Goal: Task Accomplishment & Management: Complete application form

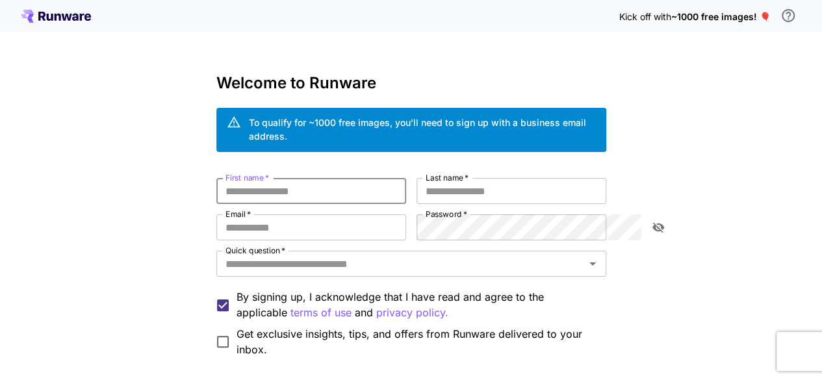
click at [290, 187] on input "First name   *" at bounding box center [312, 191] width 190 height 26
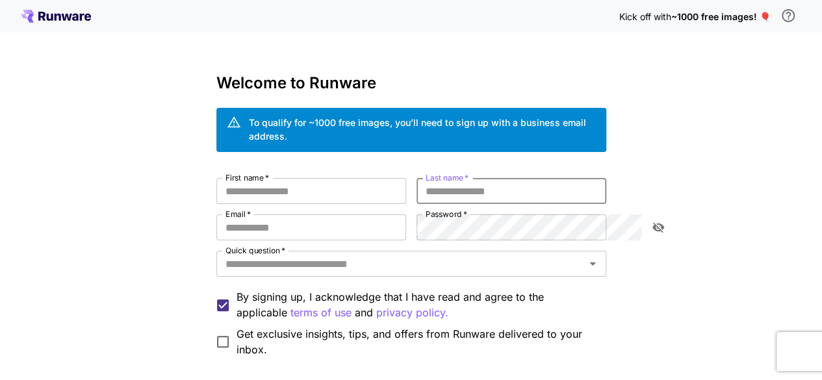
click at [473, 178] on input "Last name   *" at bounding box center [512, 191] width 190 height 26
click at [308, 267] on div "First name   * First name   * Last name   * Last name   * Email   * Email   * P…" at bounding box center [412, 267] width 390 height 179
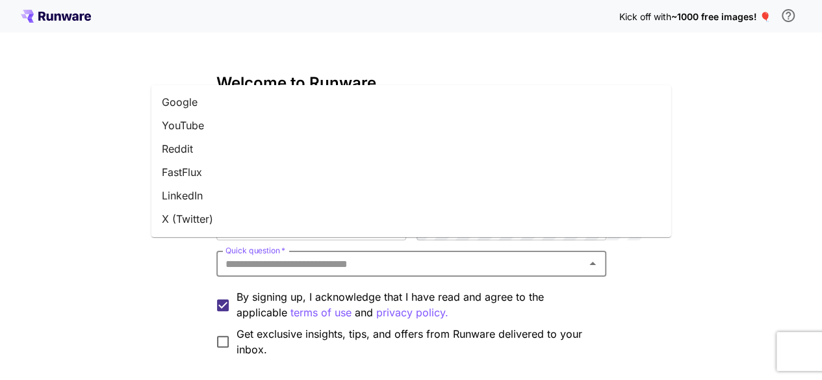
click at [326, 255] on input "Quick question   *" at bounding box center [400, 264] width 361 height 18
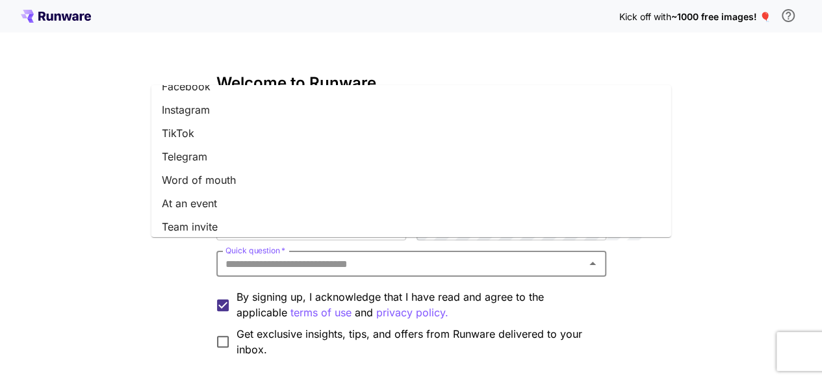
scroll to position [209, 0]
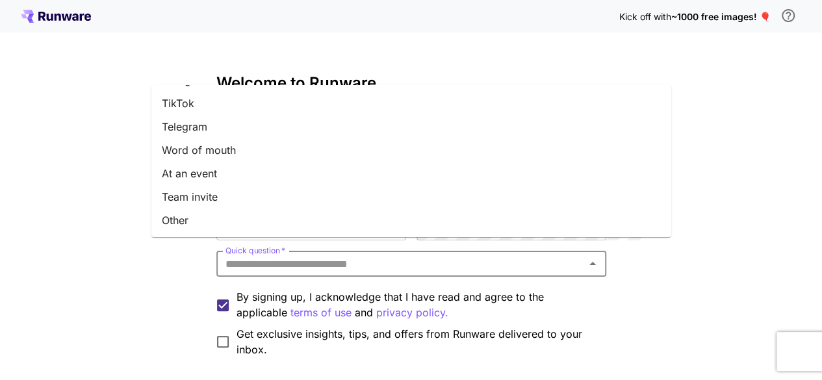
click at [224, 215] on li "Other" at bounding box center [411, 220] width 520 height 23
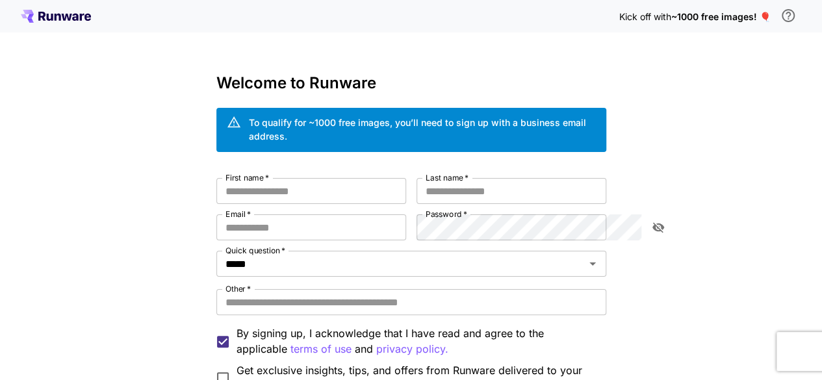
click at [237, 192] on div "First name   * First name   * Last name   * Last name   * Email   * Email   * P…" at bounding box center [412, 286] width 390 height 216
click at [243, 187] on input "First name   *" at bounding box center [312, 191] width 190 height 26
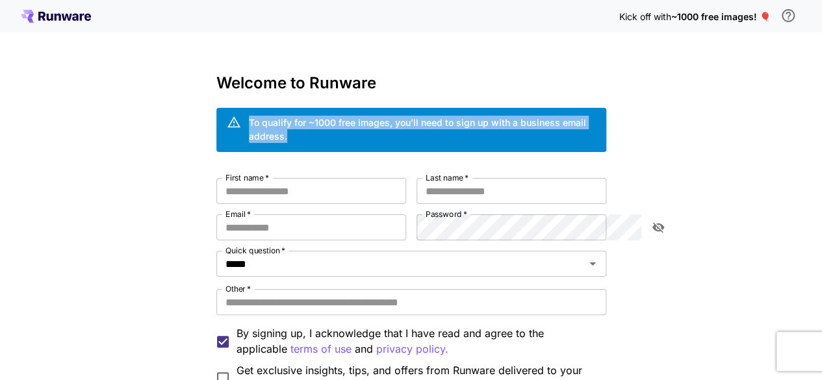
drag, startPoint x: 183, startPoint y: 120, endPoint x: 563, endPoint y: 125, distance: 379.7
click at [563, 125] on div "To qualify for ~1000 free images, you’ll need to sign up with a business email …" at bounding box center [412, 130] width 390 height 44
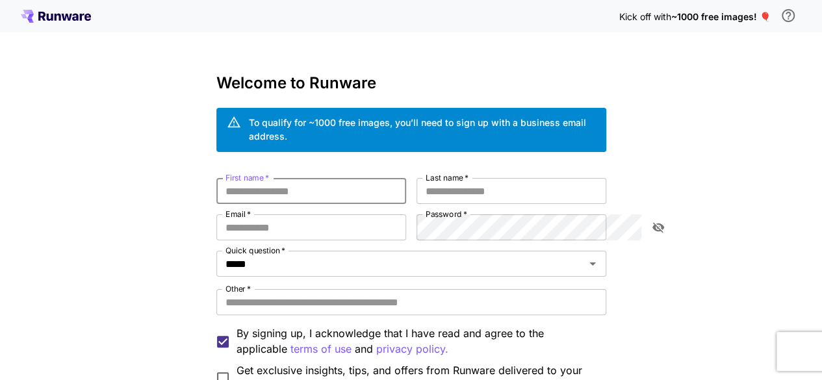
click at [273, 184] on input "First name   *" at bounding box center [312, 191] width 190 height 26
type input "********"
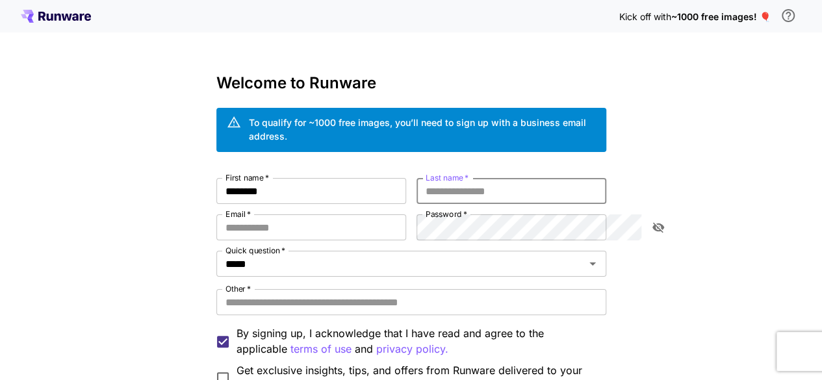
click at [445, 184] on input "Last name   *" at bounding box center [512, 191] width 190 height 26
type input "**********"
click at [339, 223] on input "Email   *" at bounding box center [312, 228] width 190 height 26
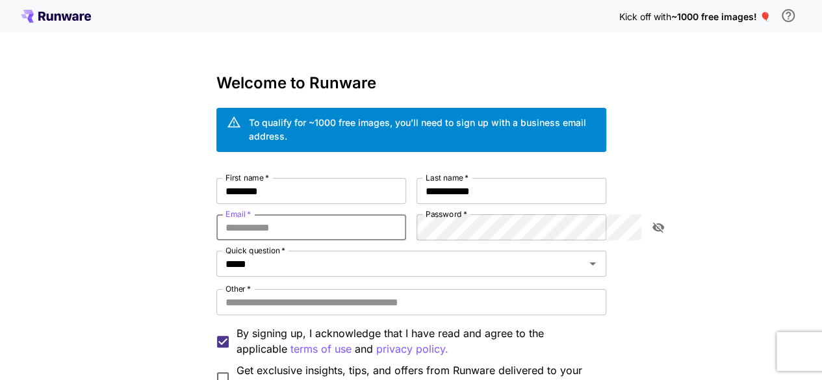
type input "**********"
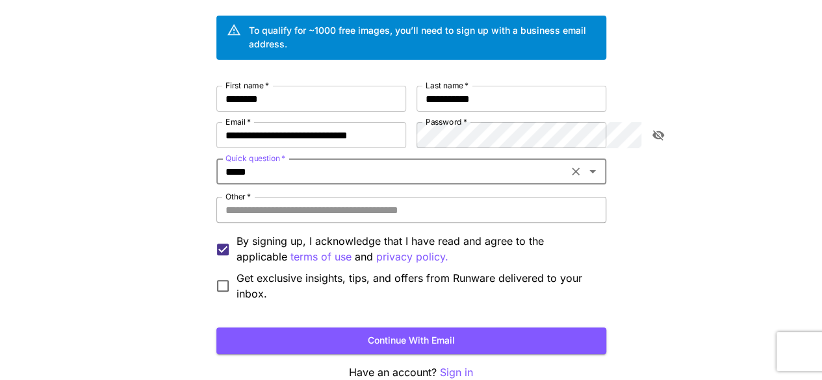
scroll to position [96, 0]
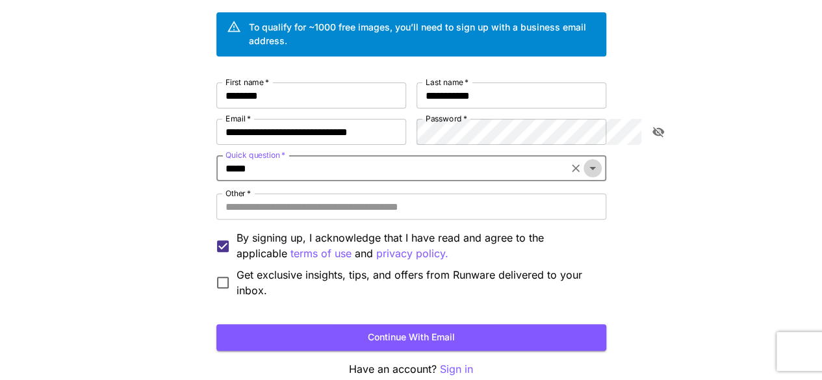
click at [601, 161] on icon "Open" at bounding box center [593, 169] width 16 height 16
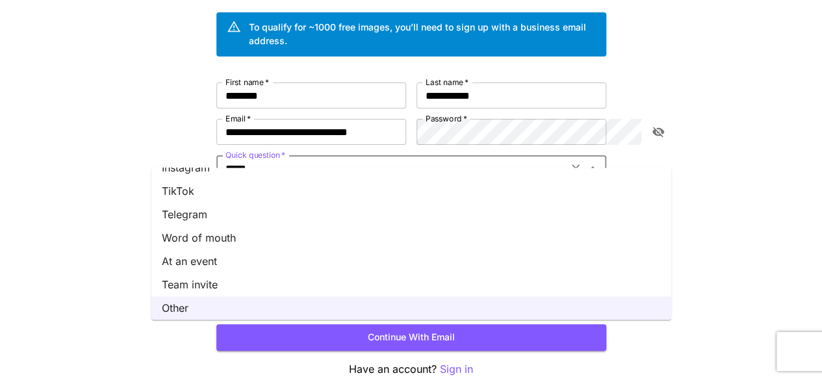
scroll to position [209, 0]
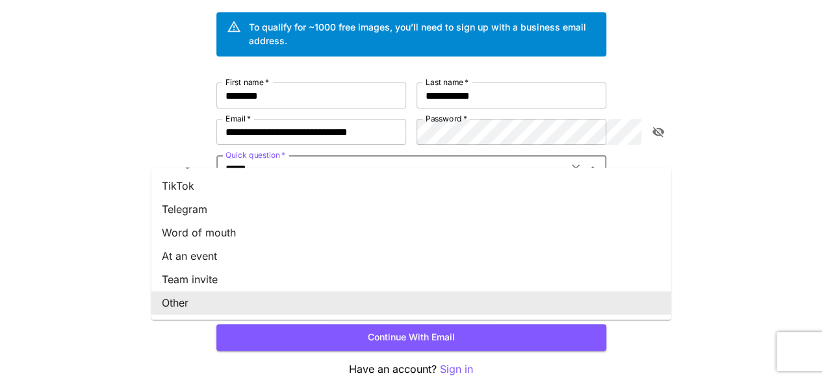
click at [261, 293] on li "Other" at bounding box center [411, 302] width 520 height 23
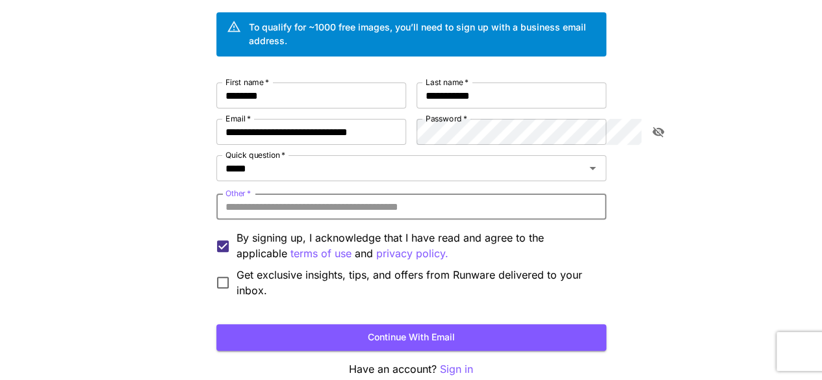
click at [254, 200] on input "Other   *" at bounding box center [412, 207] width 390 height 26
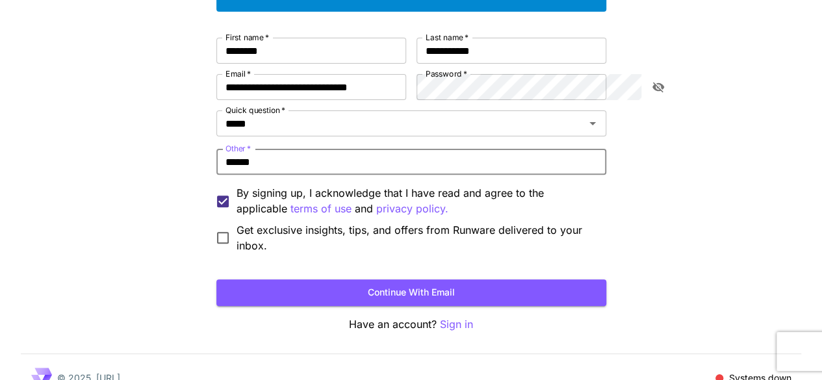
scroll to position [144, 0]
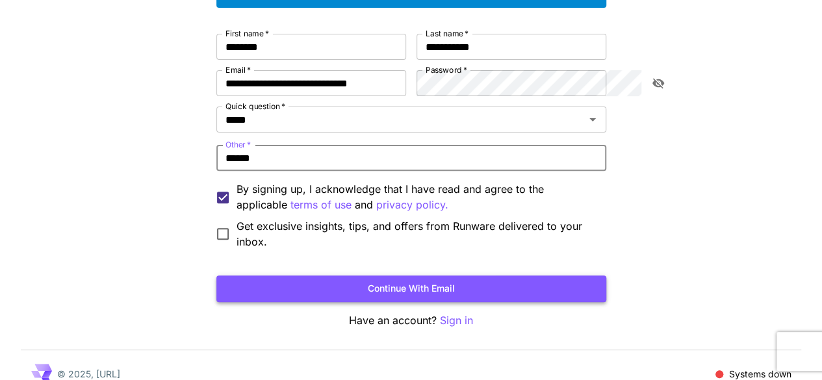
type input "******"
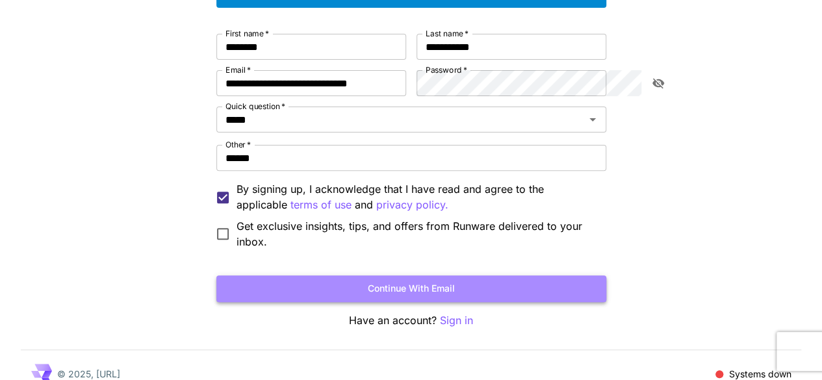
click at [242, 276] on button "Continue with email" at bounding box center [412, 289] width 390 height 27
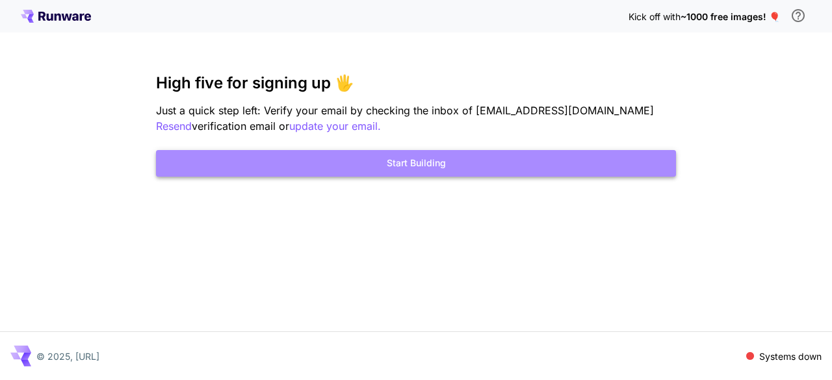
click at [371, 168] on button "Start Building" at bounding box center [416, 163] width 520 height 27
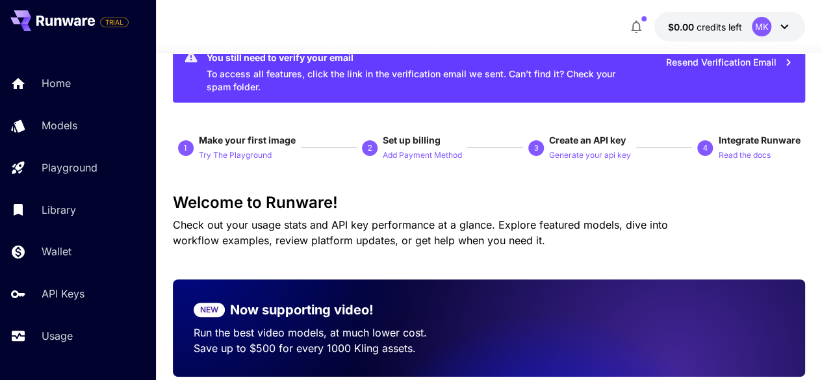
scroll to position [40, 0]
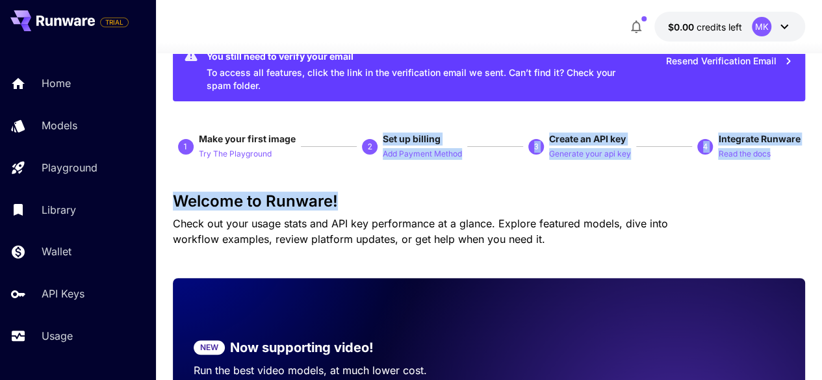
drag, startPoint x: 380, startPoint y: 140, endPoint x: 466, endPoint y: 163, distance: 88.3
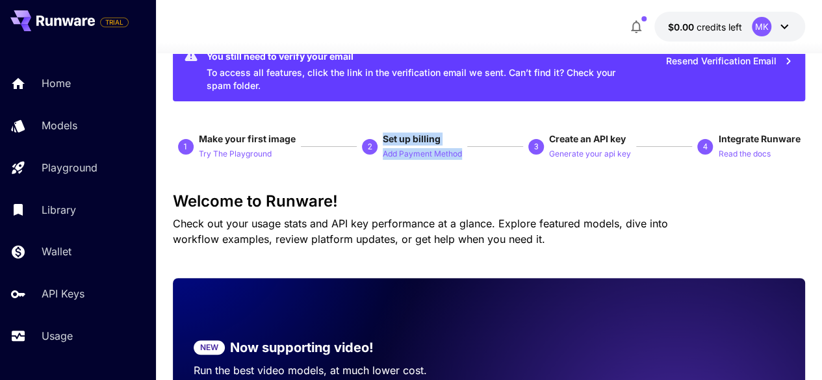
drag, startPoint x: 384, startPoint y: 137, endPoint x: 468, endPoint y: 154, distance: 86.2
click at [468, 154] on div "1 Make your first image Try The Playground 2 Set up billing Add Payment Method …" at bounding box center [489, 147] width 633 height 29
click at [560, 153] on p "Generate your api key" at bounding box center [590, 154] width 82 height 12
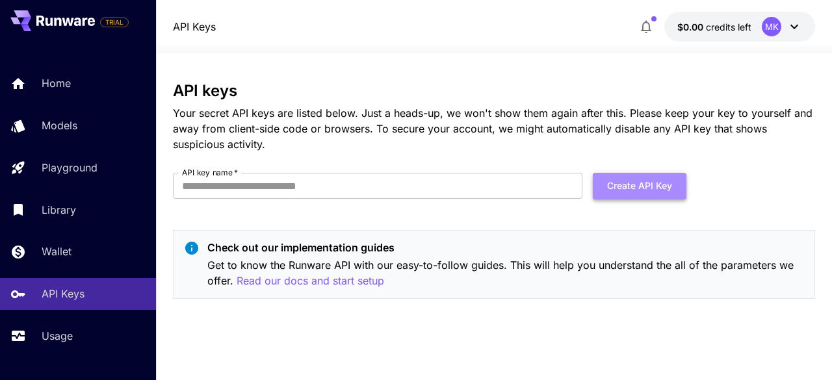
click at [618, 198] on button "Create API Key" at bounding box center [640, 186] width 94 height 27
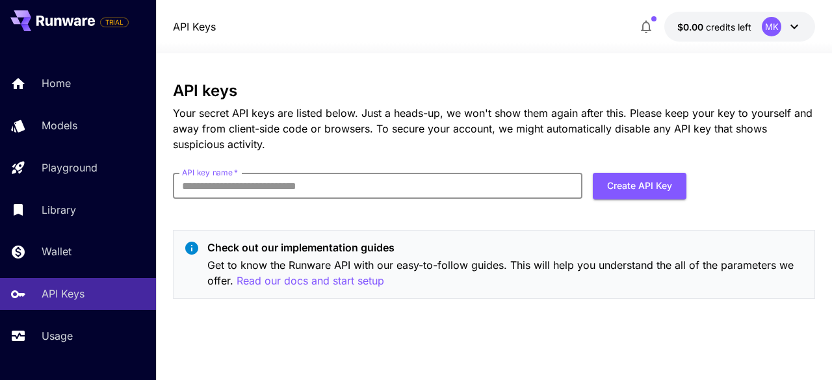
click at [398, 182] on input "API key name   *" at bounding box center [378, 186] width 410 height 26
type input "**********"
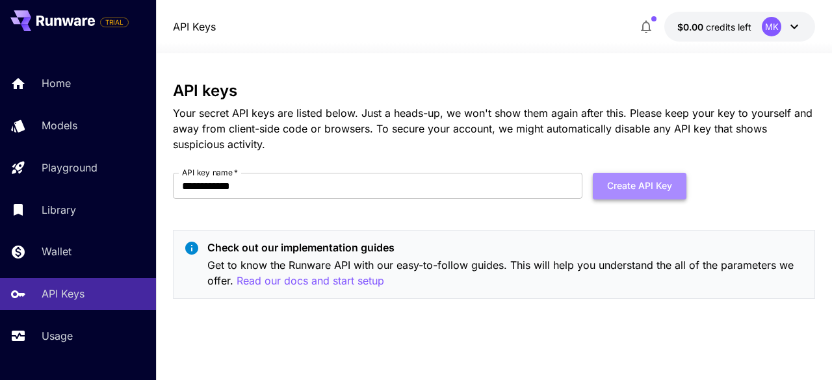
click at [649, 196] on button "Create API Key" at bounding box center [640, 186] width 94 height 27
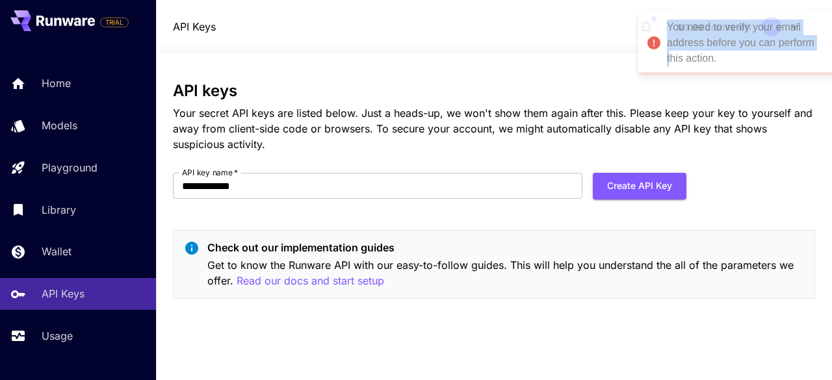
drag, startPoint x: 646, startPoint y: 20, endPoint x: 674, endPoint y: 53, distance: 42.5
click at [674, 53] on div "You need to verify your email address before you can perform this action." at bounding box center [747, 43] width 161 height 47
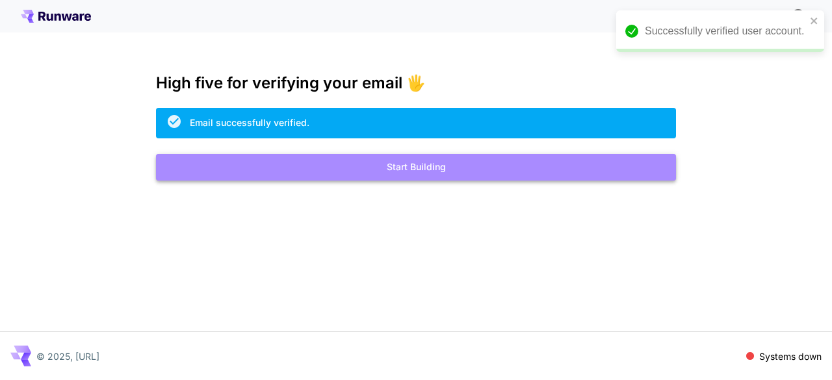
click at [385, 156] on button "Start Building" at bounding box center [416, 167] width 520 height 27
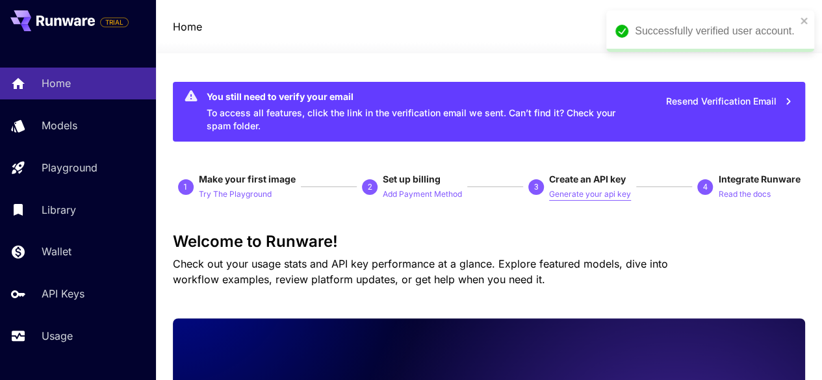
click at [578, 190] on p "Generate your api key" at bounding box center [590, 195] width 82 height 12
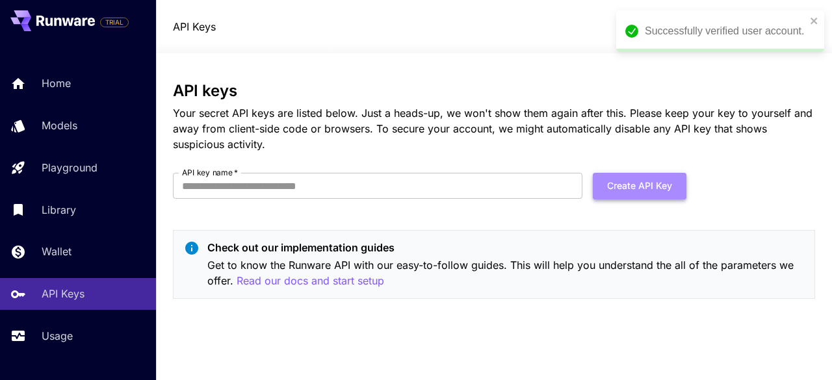
click at [605, 195] on button "Create API Key" at bounding box center [640, 186] width 94 height 27
click at [421, 166] on div "API keys Your secret API keys are listed below. Just a heads-up, we won't show …" at bounding box center [494, 196] width 642 height 228
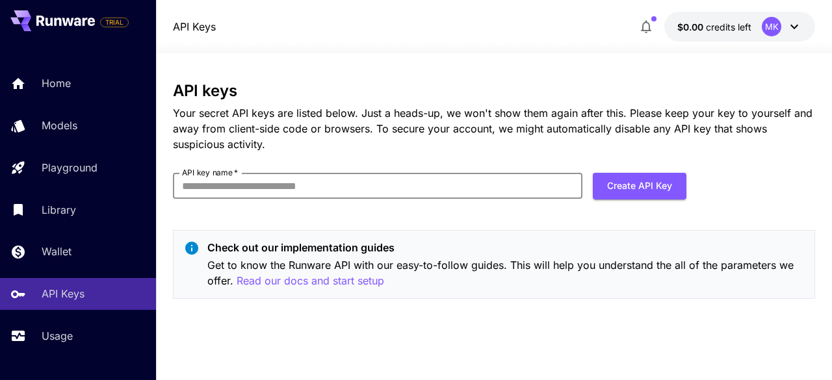
click at [411, 176] on input "API key name   *" at bounding box center [378, 186] width 410 height 26
type input "**********"
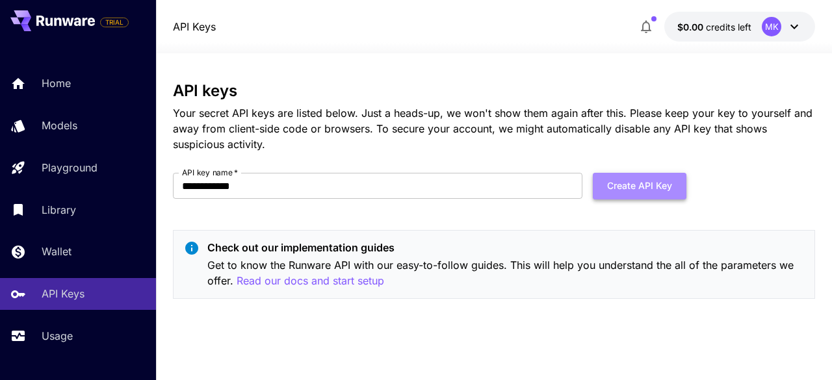
click at [632, 188] on button "Create API Key" at bounding box center [640, 186] width 94 height 27
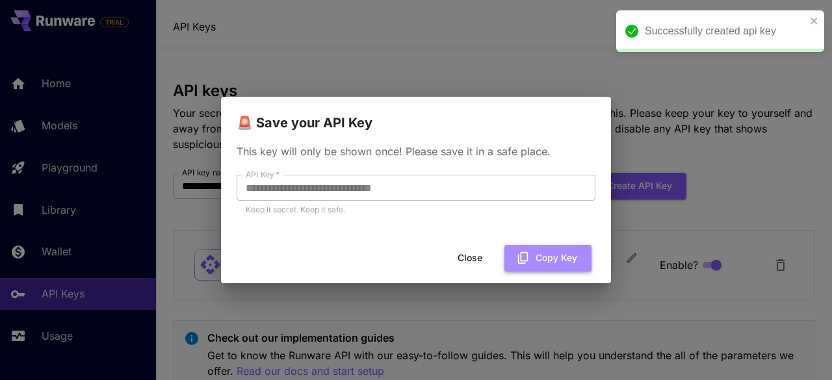
click at [515, 254] on button "Copy Key" at bounding box center [548, 258] width 87 height 27
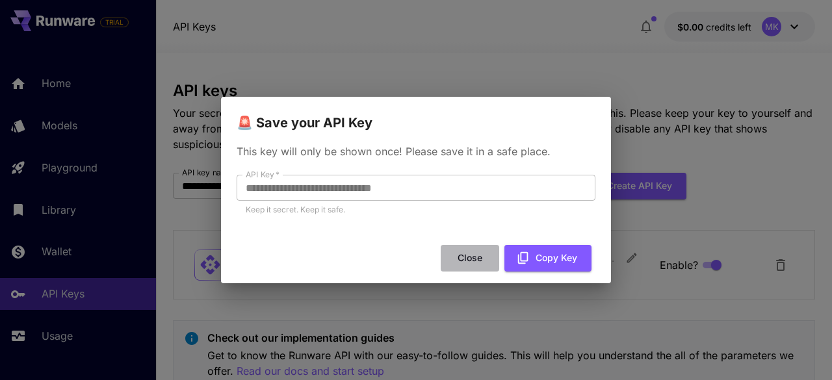
click at [491, 252] on button "Close" at bounding box center [470, 258] width 59 height 27
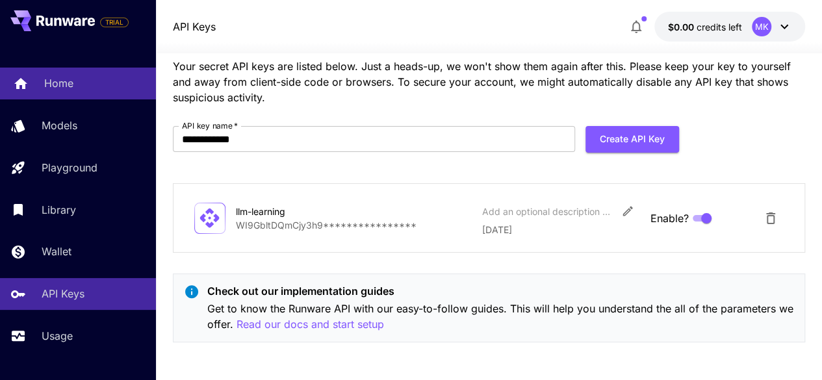
click at [69, 79] on p "Home" at bounding box center [58, 83] width 29 height 16
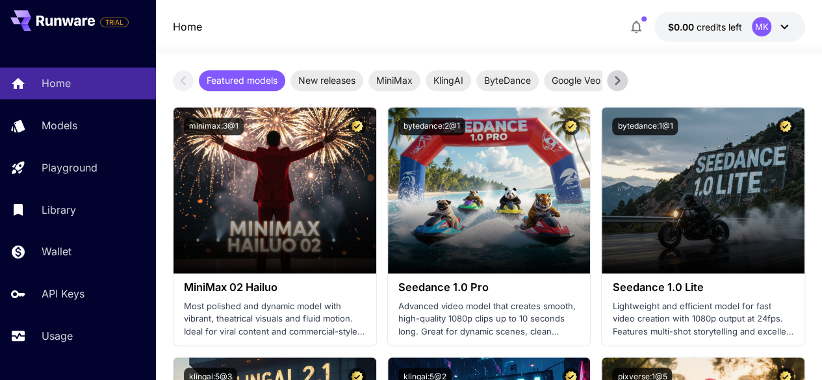
scroll to position [476, 0]
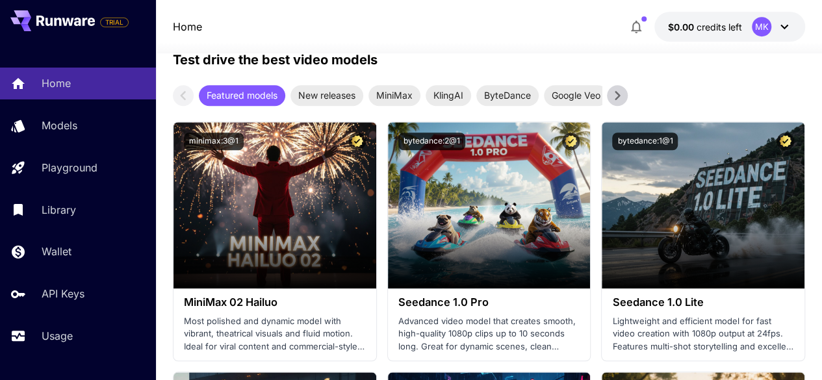
click at [103, 107] on div "Home Models Playground Library Wallet API Keys Usage" at bounding box center [78, 210] width 156 height 284
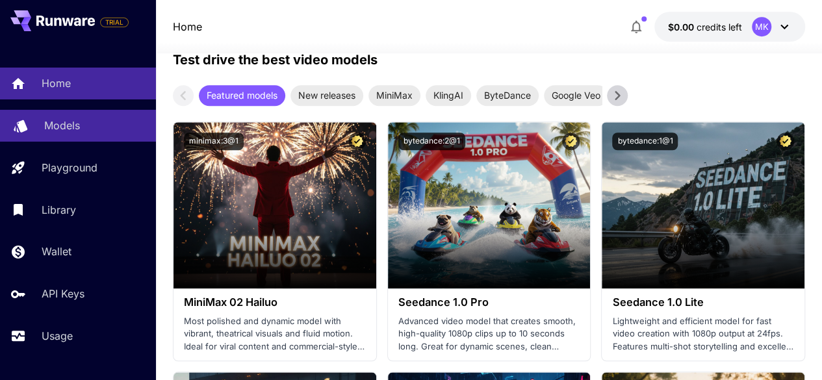
click at [84, 119] on div "Models" at bounding box center [94, 126] width 101 height 16
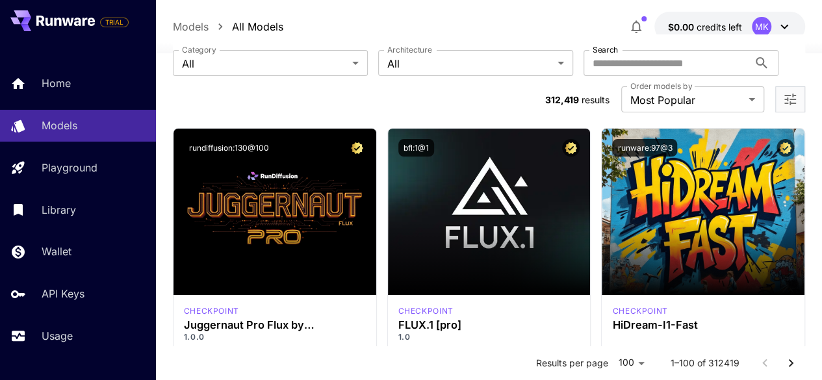
scroll to position [75, 0]
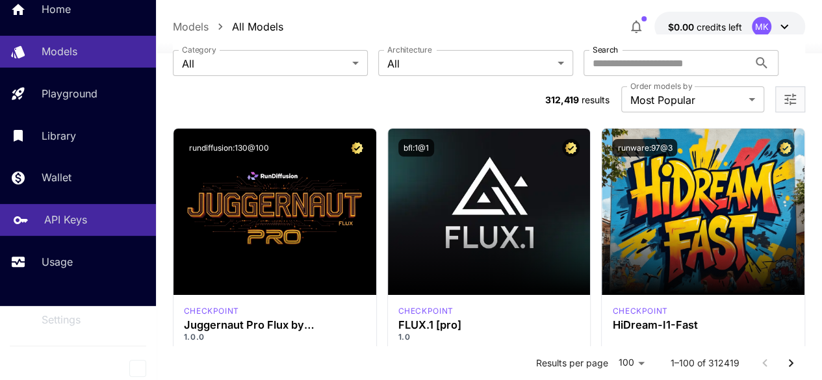
click at [64, 223] on p "API Keys" at bounding box center [65, 220] width 43 height 16
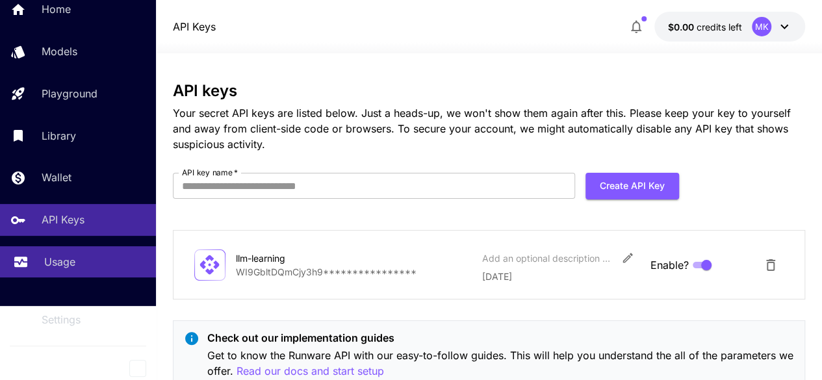
click at [83, 261] on div "Usage" at bounding box center [94, 262] width 101 height 16
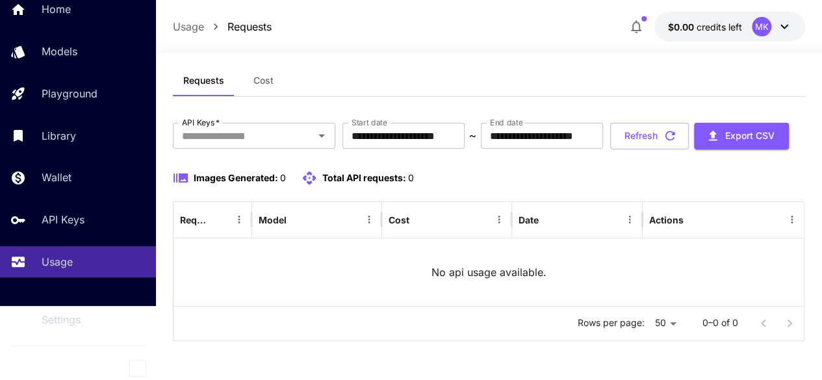
scroll to position [40, 0]
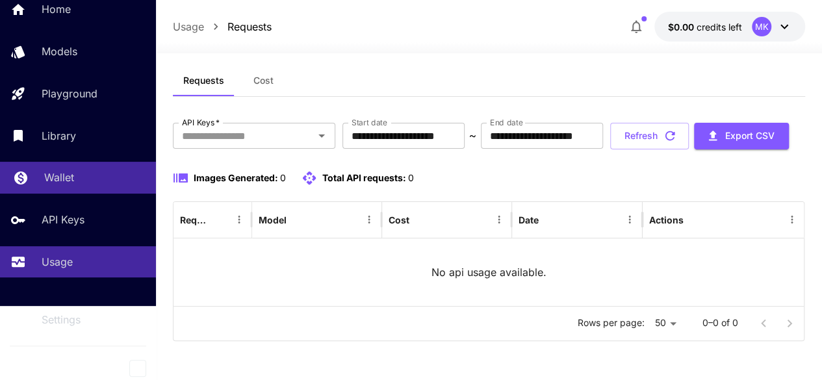
click at [68, 185] on p "Wallet" at bounding box center [59, 178] width 30 height 16
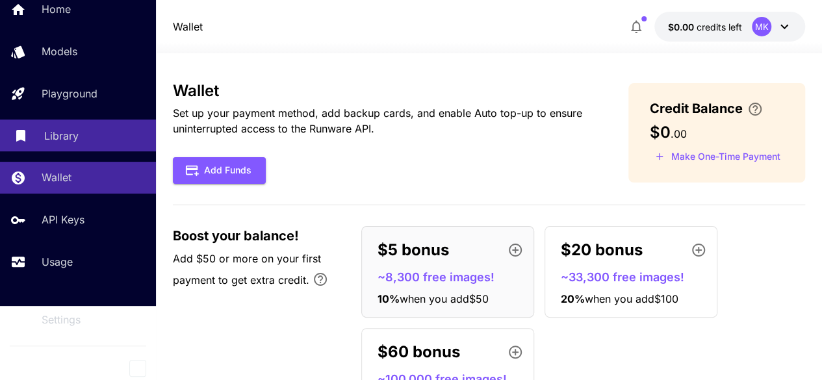
click at [68, 135] on p "Library" at bounding box center [61, 136] width 34 height 16
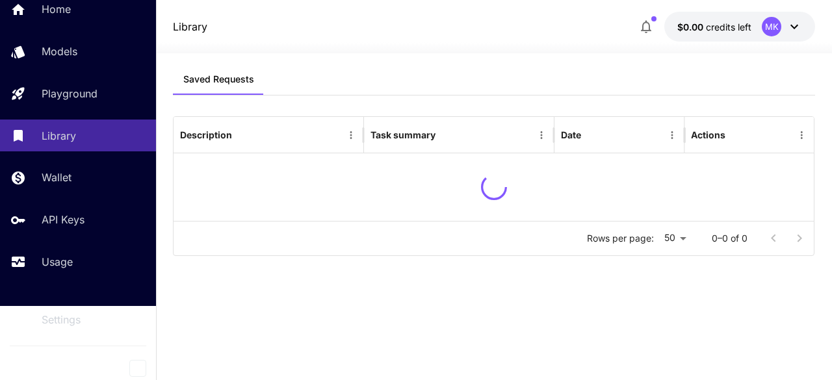
click at [92, 109] on div "Home Models Playground Library Wallet API Keys Usage" at bounding box center [78, 135] width 156 height 284
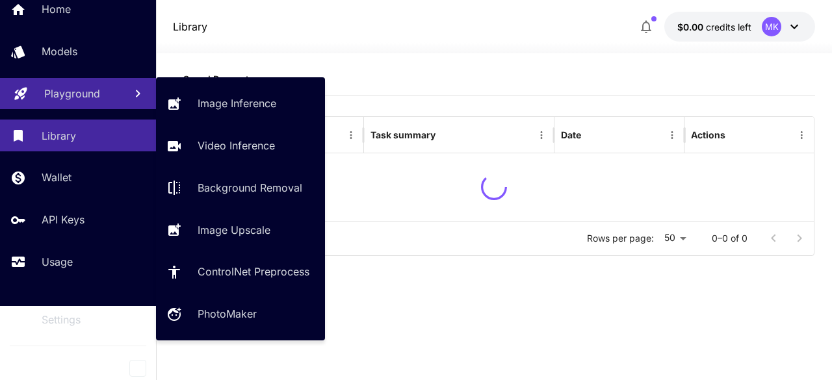
click at [91, 107] on link "Playground" at bounding box center [78, 94] width 156 height 32
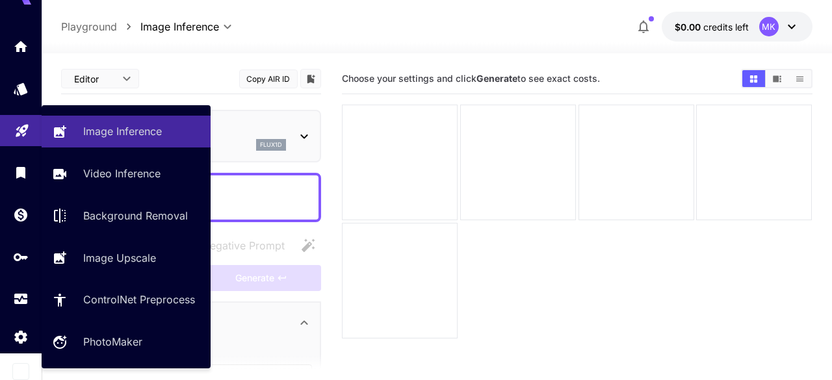
type input "**********"
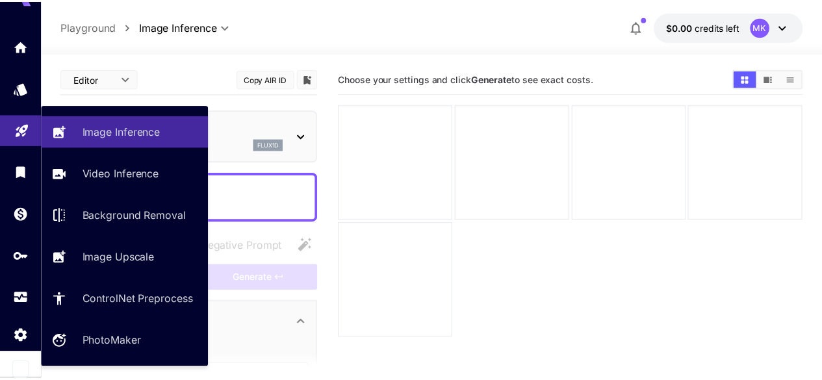
scroll to position [28, 0]
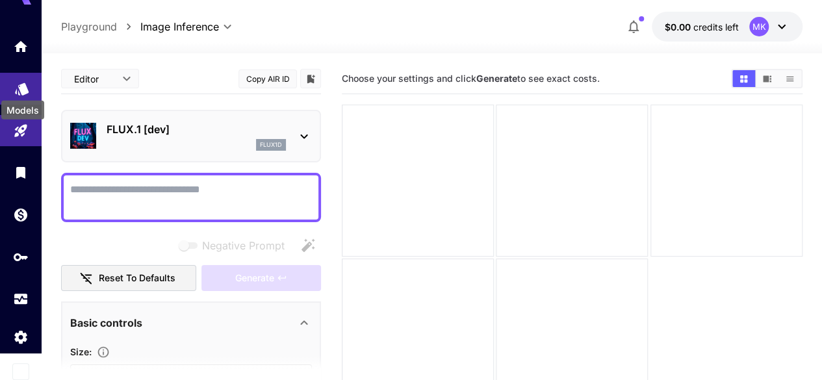
click at [21, 89] on icon "Models" at bounding box center [22, 85] width 16 height 16
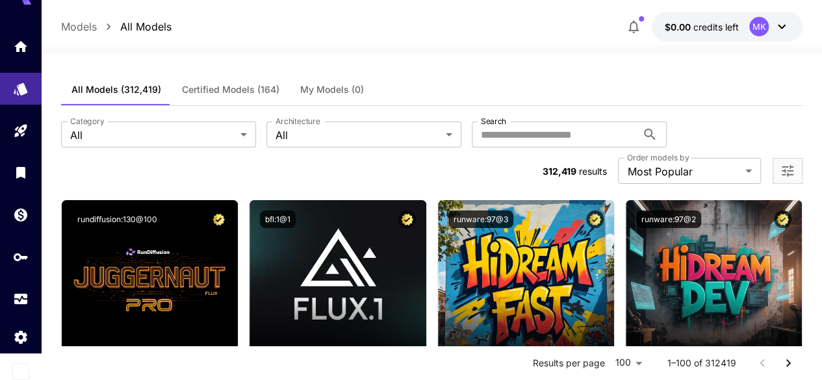
click at [16, 151] on div at bounding box center [21, 173] width 42 height 284
click at [16, 99] on link at bounding box center [21, 89] width 42 height 32
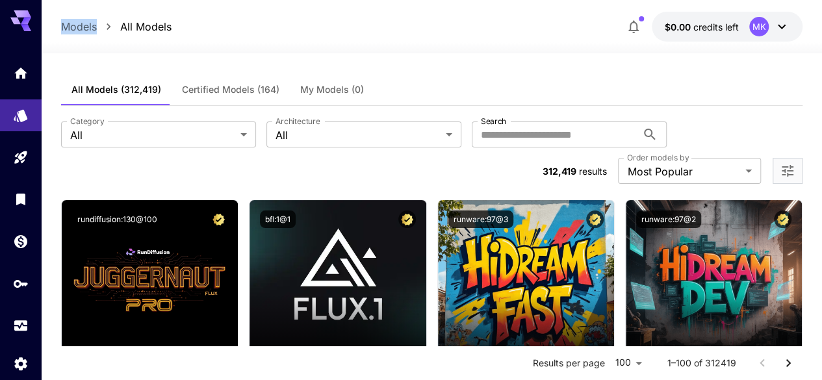
click at [75, 32] on p "Models" at bounding box center [79, 27] width 36 height 16
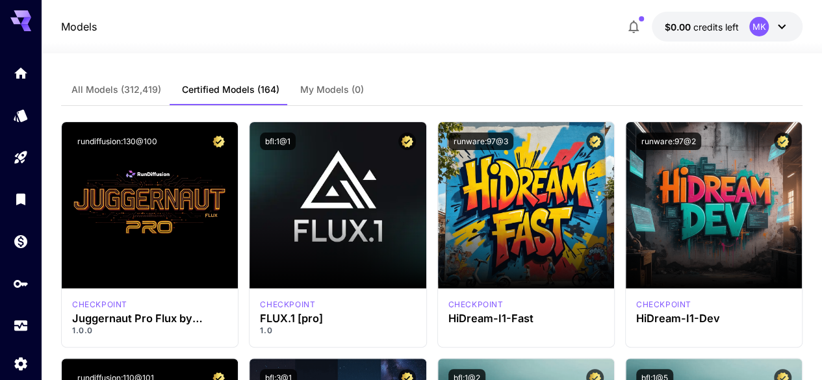
click at [10, 8] on div at bounding box center [21, 15] width 42 height 31
click at [14, 12] on icon at bounding box center [20, 20] width 21 height 21
click at [14, 70] on link at bounding box center [21, 73] width 42 height 32
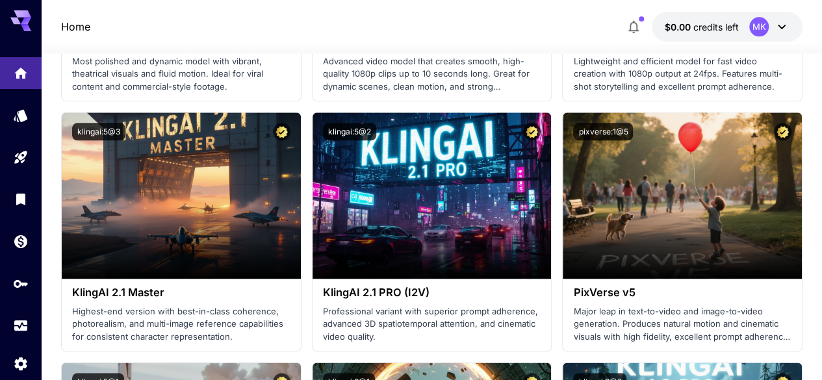
scroll to position [652, 0]
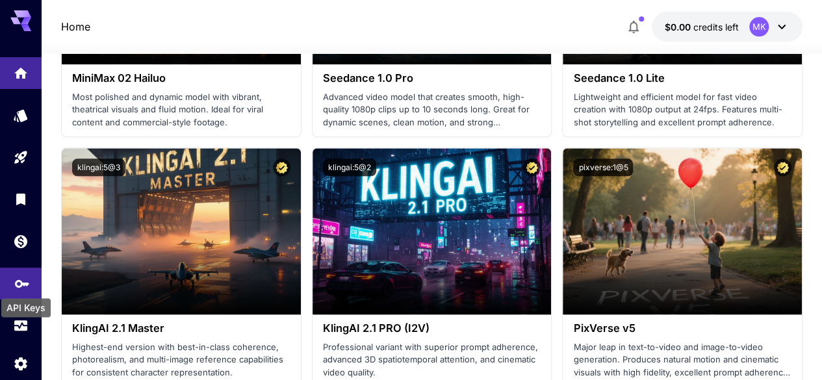
click at [21, 283] on icon "API Keys" at bounding box center [22, 280] width 14 height 8
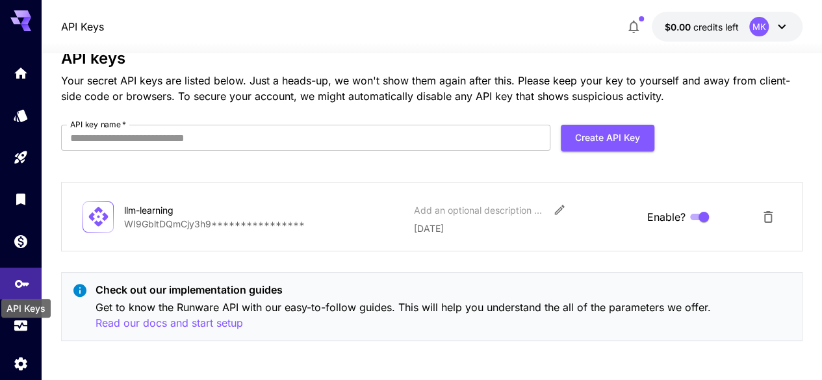
scroll to position [31, 0]
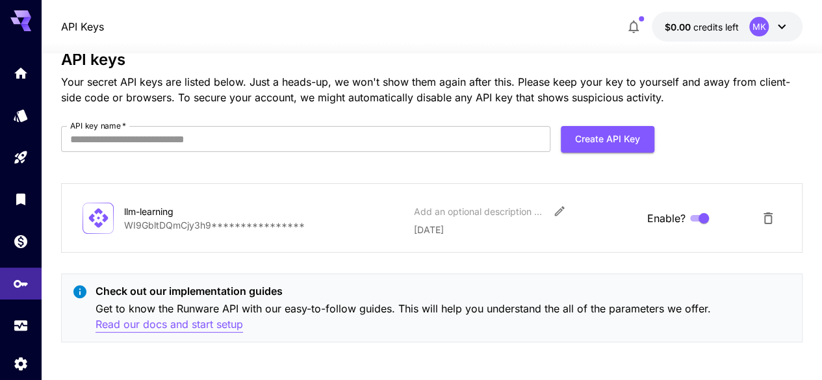
click at [205, 327] on p "Read our docs and start setup" at bounding box center [170, 325] width 148 height 16
click at [12, 332] on link at bounding box center [21, 326] width 42 height 32
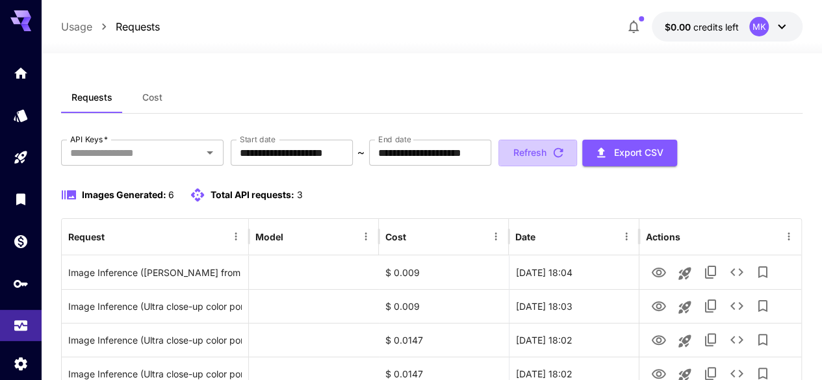
drag, startPoint x: 624, startPoint y: 160, endPoint x: 637, endPoint y: 159, distance: 13.7
click at [577, 159] on button "Refresh" at bounding box center [538, 153] width 79 height 27
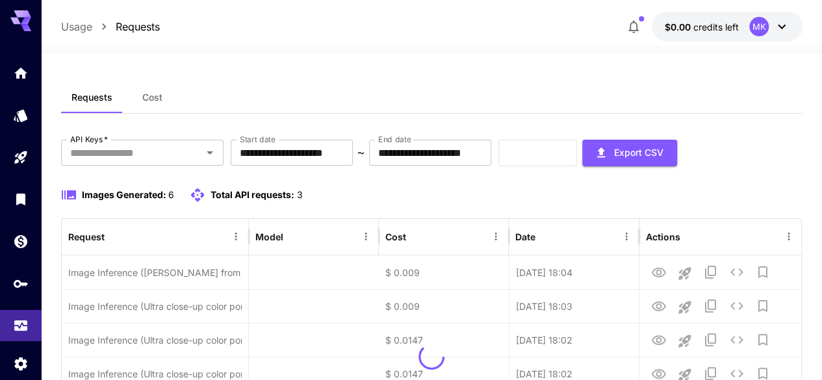
click at [637, 159] on div "Refresh Export CSV" at bounding box center [588, 153] width 179 height 27
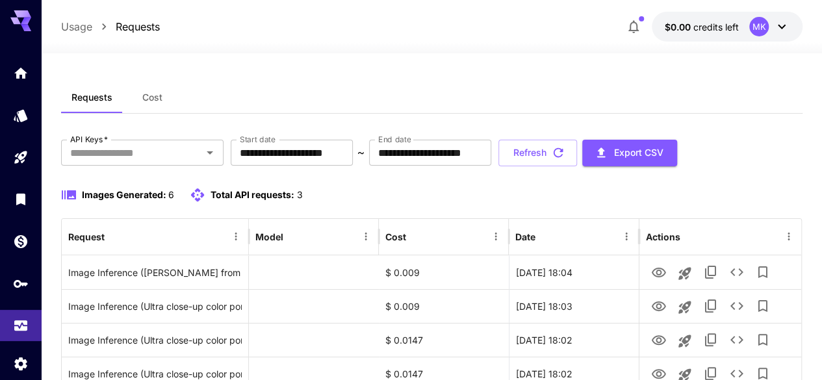
scroll to position [151, 0]
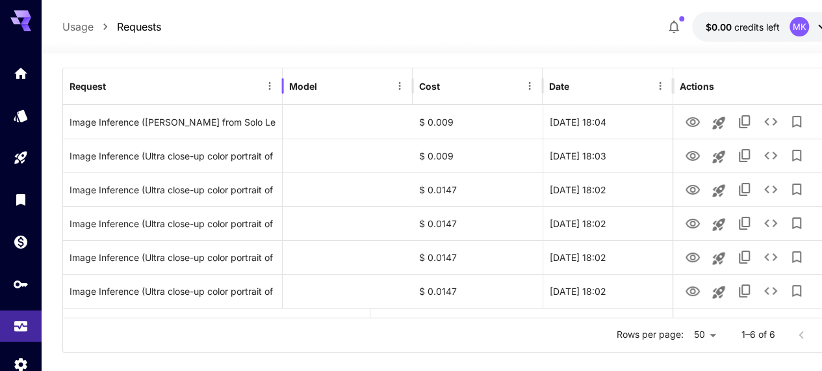
drag, startPoint x: 248, startPoint y: 98, endPoint x: 228, endPoint y: 101, distance: 21.1
click at [280, 101] on div at bounding box center [283, 86] width 7 height 36
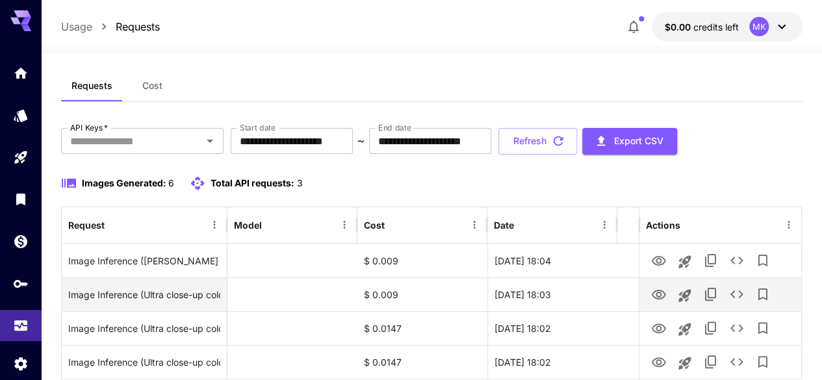
scroll to position [0, 0]
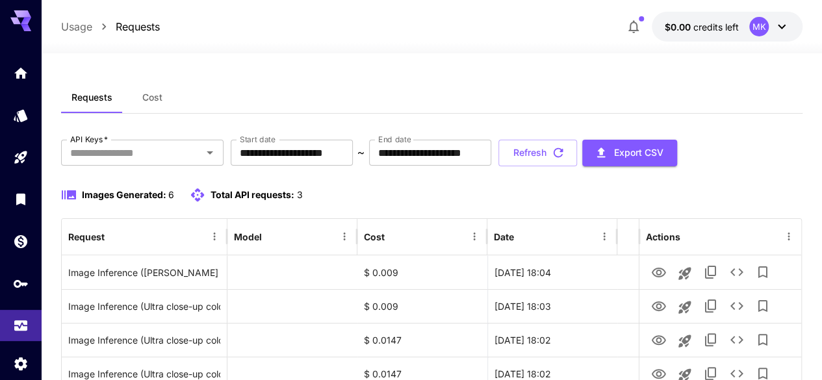
click at [788, 24] on icon at bounding box center [782, 27] width 16 height 16
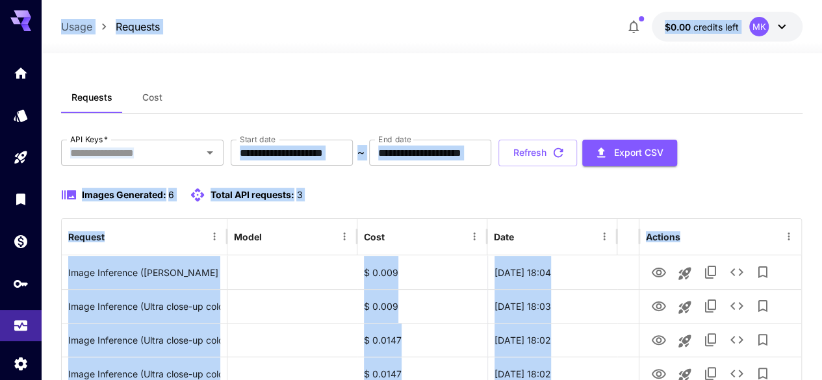
click at [788, 24] on icon at bounding box center [782, 27] width 16 height 16
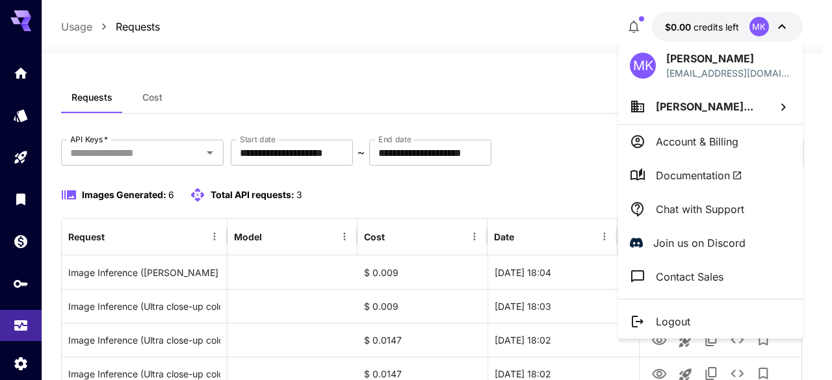
click at [428, 80] on div at bounding box center [416, 190] width 832 height 380
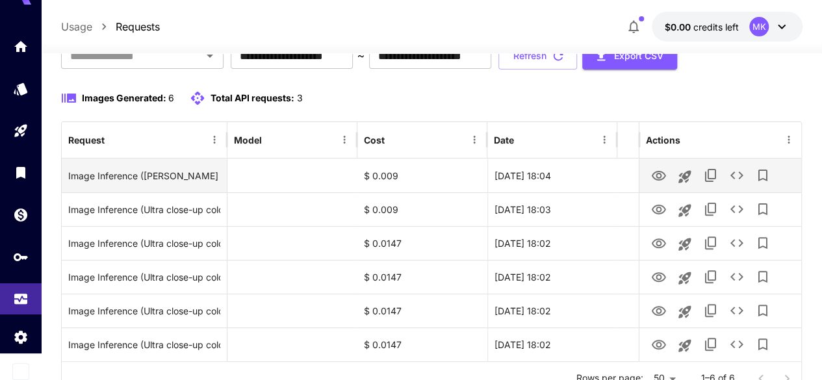
scroll to position [151, 0]
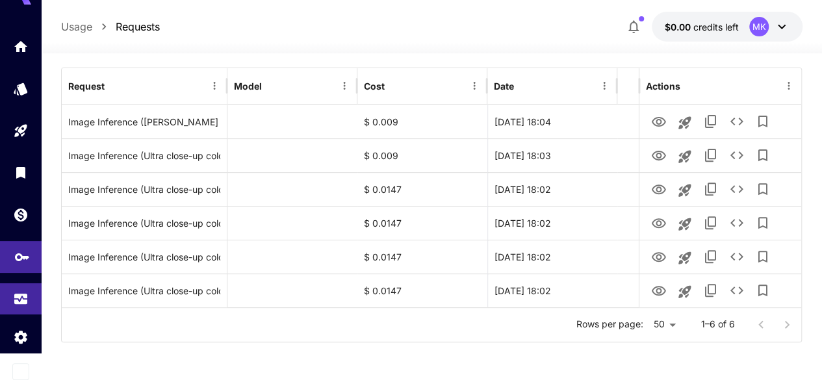
click at [8, 259] on link at bounding box center [21, 257] width 42 height 32
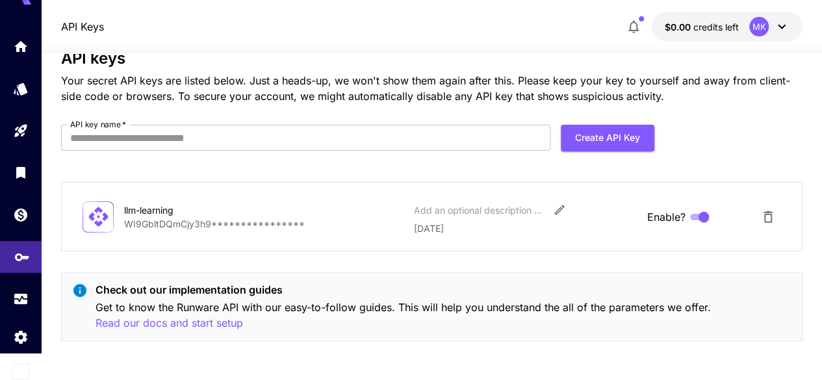
scroll to position [31, 0]
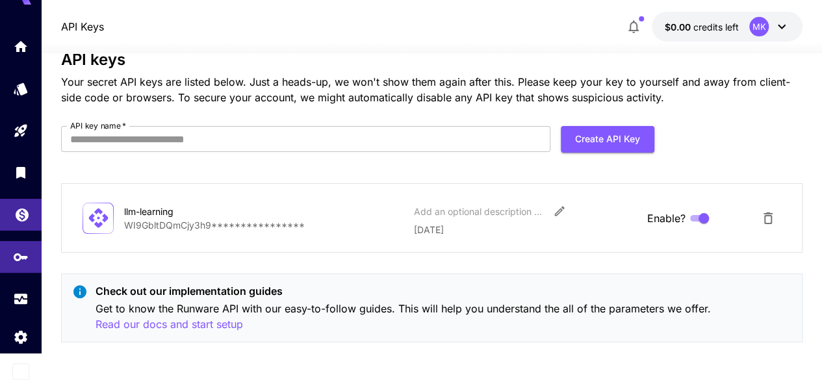
click at [12, 211] on link at bounding box center [21, 215] width 42 height 32
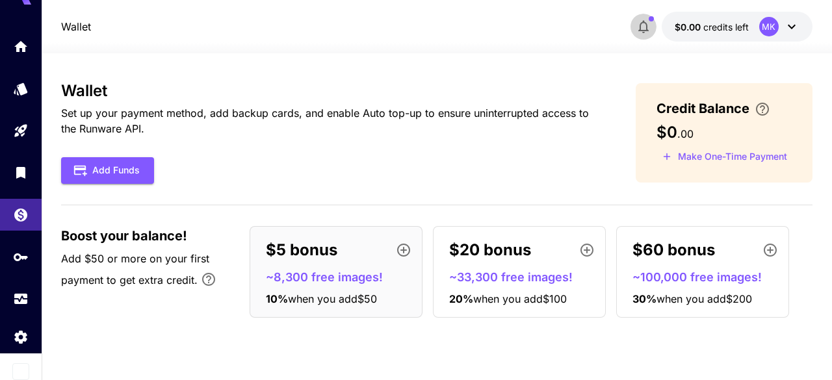
click at [651, 28] on button "button" at bounding box center [644, 27] width 26 height 26
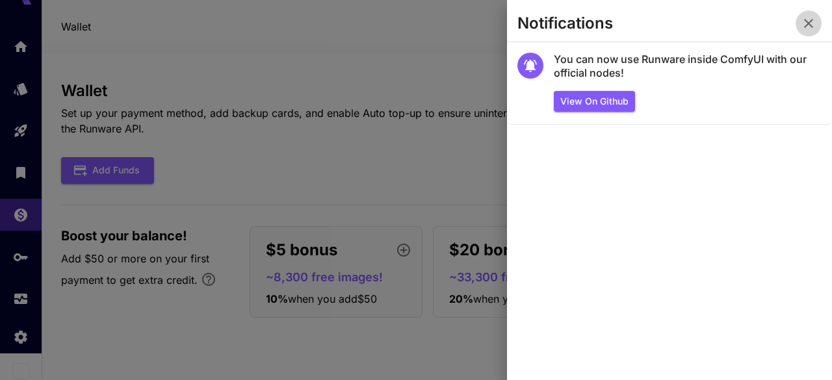
click at [806, 17] on icon "button" at bounding box center [809, 24] width 16 height 16
